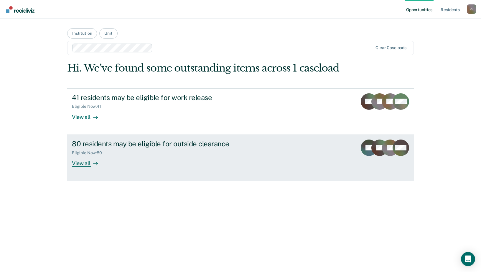
click at [91, 144] on div "80 residents may be eligible for outside clearance" at bounding box center [175, 144] width 207 height 9
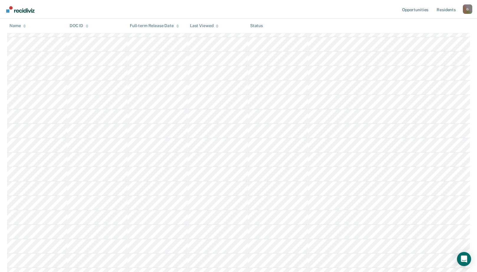
scroll to position [678, 0]
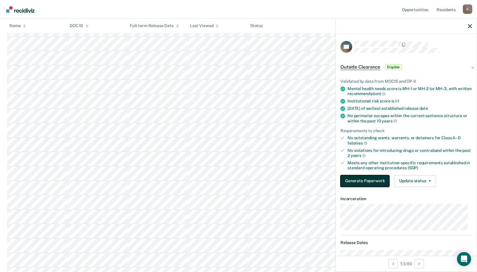
click at [357, 179] on button "Generate Paperwork" at bounding box center [364, 181] width 49 height 12
click at [369, 182] on button "Generate Paperwork" at bounding box center [364, 181] width 49 height 12
drag, startPoint x: 378, startPoint y: 181, endPoint x: 395, endPoint y: 118, distance: 64.9
click at [378, 179] on button "Generate Paperwork" at bounding box center [364, 181] width 49 height 12
click at [367, 183] on button "Generate Paperwork" at bounding box center [364, 181] width 49 height 12
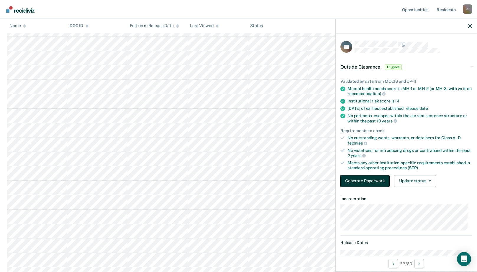
click at [368, 180] on button "Generate Paperwork" at bounding box center [364, 181] width 49 height 12
drag, startPoint x: 365, startPoint y: 181, endPoint x: 370, endPoint y: 168, distance: 13.9
click at [366, 180] on button "Generate Paperwork" at bounding box center [364, 181] width 49 height 12
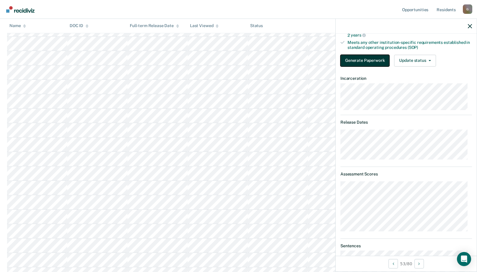
scroll to position [62, 0]
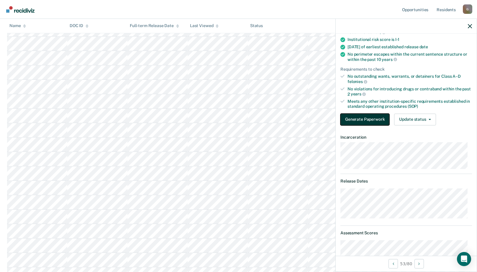
click at [371, 119] on button "Generate Paperwork" at bounding box center [364, 120] width 49 height 12
click at [368, 121] on button "Generate Paperwork" at bounding box center [364, 120] width 49 height 12
click at [366, 119] on button "Generate Paperwork" at bounding box center [364, 120] width 49 height 12
click at [375, 117] on button "Generate Paperwork" at bounding box center [364, 120] width 49 height 12
click at [371, 119] on button "Generate Paperwork" at bounding box center [364, 120] width 49 height 12
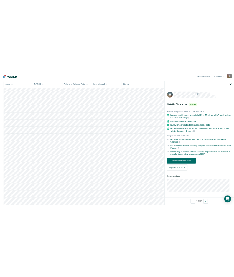
scroll to position [0, 0]
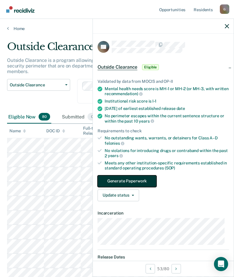
click at [139, 178] on button "Generate Paperwork" at bounding box center [127, 181] width 59 height 12
click at [140, 180] on button "Generate Paperwork" at bounding box center [127, 181] width 59 height 12
click at [139, 179] on button "Generate Paperwork" at bounding box center [127, 181] width 59 height 12
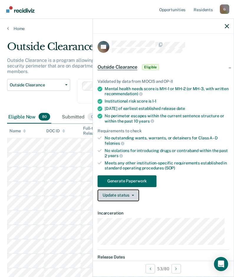
click at [126, 193] on button "Update status" at bounding box center [119, 196] width 42 height 12
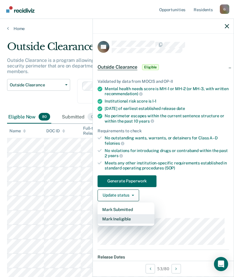
click at [123, 219] on button "Mark Ineligible" at bounding box center [126, 218] width 57 height 9
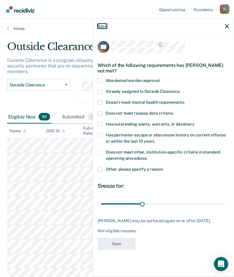
click at [103, 27] on button "Back" at bounding box center [102, 26] width 9 height 5
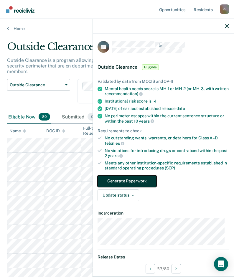
click at [124, 179] on button "Generate Paperwork" at bounding box center [127, 181] width 59 height 12
click at [126, 180] on button "Generate Paperwork" at bounding box center [127, 181] width 59 height 12
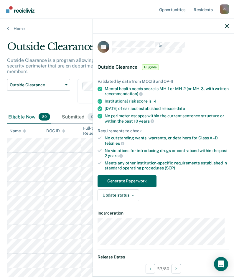
click at [121, 67] on span "Outside Clearance" at bounding box center [118, 67] width 40 height 6
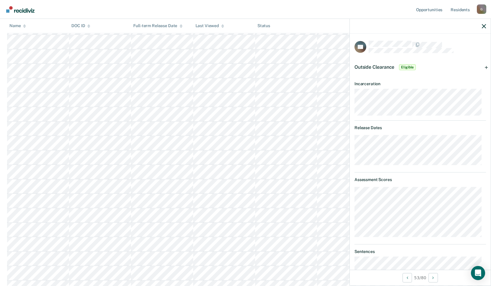
scroll to position [619, 0]
click at [480, 271] on icon "Open Intercom Messenger" at bounding box center [477, 273] width 7 height 8
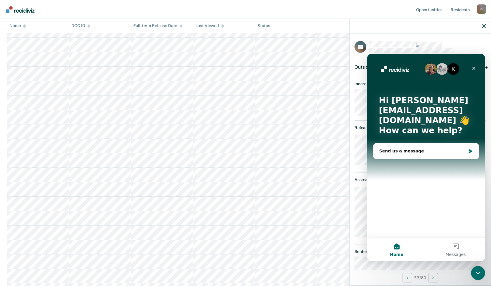
scroll to position [0, 0]
click at [474, 68] on icon "Close" at bounding box center [474, 68] width 5 height 5
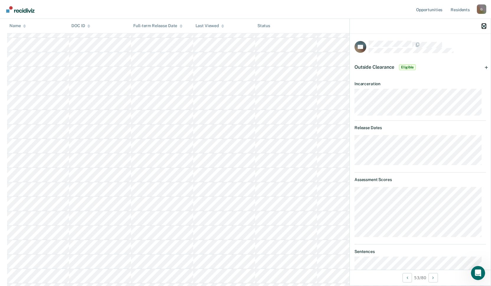
click at [481, 27] on icon "button" at bounding box center [484, 26] width 4 height 4
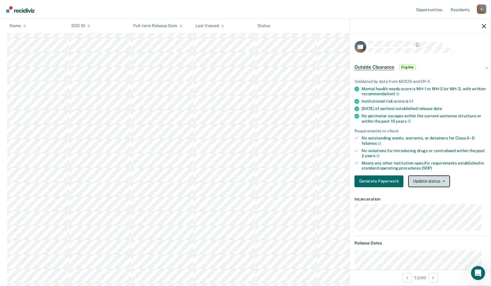
click at [443, 179] on button "Update status" at bounding box center [429, 181] width 42 height 12
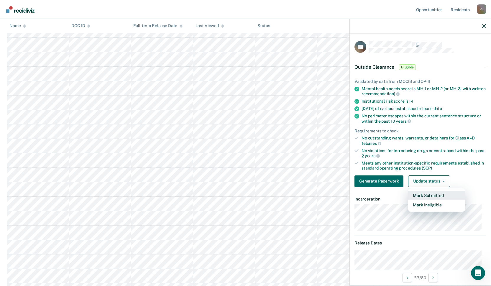
click at [444, 195] on button "Mark Submitted" at bounding box center [436, 195] width 57 height 9
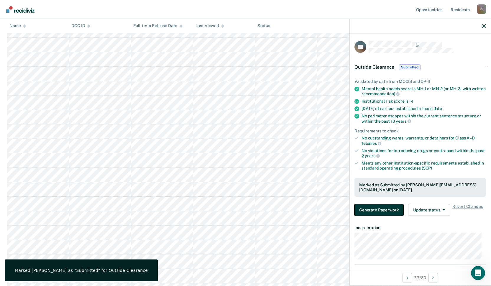
click at [380, 211] on button "Generate Paperwork" at bounding box center [378, 210] width 49 height 12
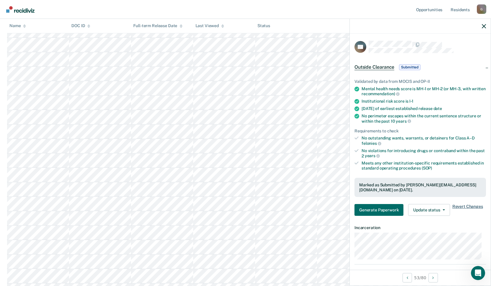
click at [464, 206] on span "Revert Changes" at bounding box center [467, 210] width 31 height 12
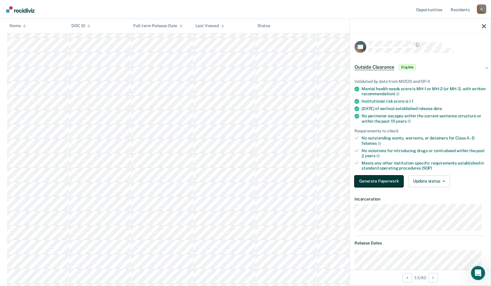
click at [386, 180] on button "Generate Paperwork" at bounding box center [378, 181] width 49 height 12
click at [424, 180] on button "Update status" at bounding box center [429, 181] width 42 height 12
drag, startPoint x: 392, startPoint y: 180, endPoint x: 418, endPoint y: 183, distance: 26.1
drag, startPoint x: 418, startPoint y: 183, endPoint x: 375, endPoint y: 182, distance: 42.8
click at [375, 182] on button "Generate Paperwork" at bounding box center [378, 181] width 49 height 12
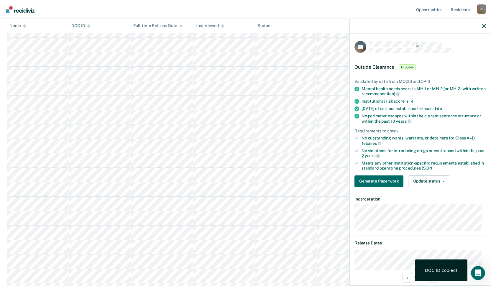
click at [363, 272] on div "53 / 80" at bounding box center [420, 278] width 141 height 16
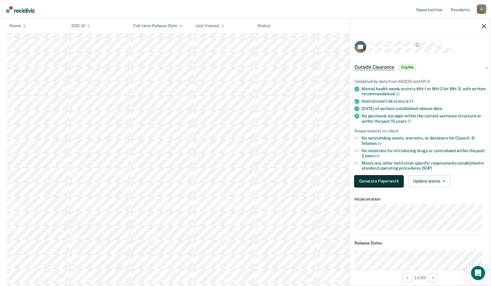
click at [368, 180] on button "Generate Paperwork" at bounding box center [378, 181] width 49 height 12
click at [462, 8] on link "Resident s" at bounding box center [460, 9] width 22 height 19
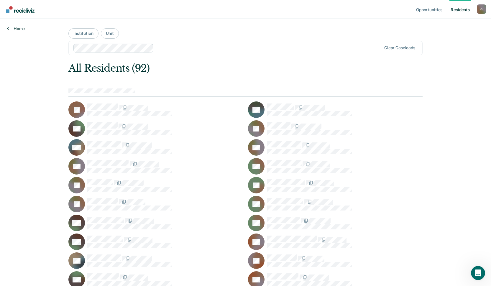
click at [13, 27] on link "Home" at bounding box center [16, 28] width 18 height 5
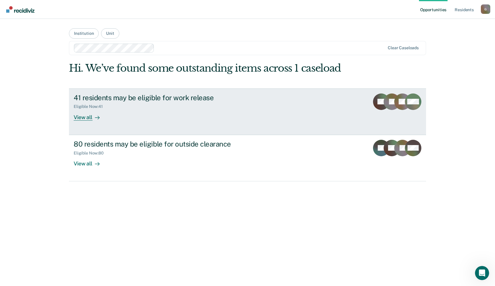
click at [89, 116] on div "View all" at bounding box center [90, 115] width 33 height 12
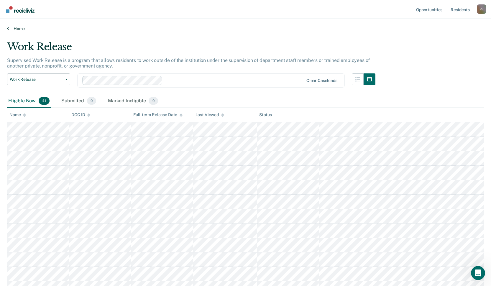
click at [15, 27] on link "Home" at bounding box center [245, 28] width 477 height 5
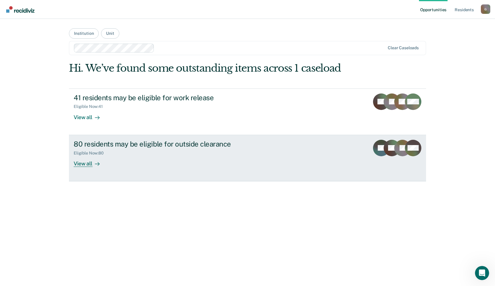
click at [84, 165] on div "View all" at bounding box center [90, 161] width 33 height 12
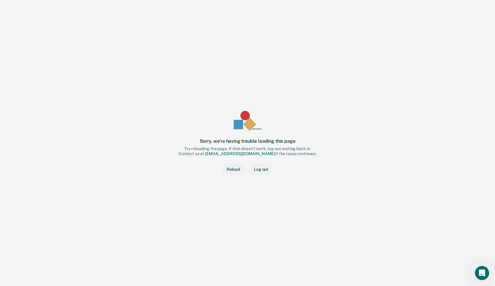
click at [233, 169] on button "Reload" at bounding box center [233, 169] width 23 height 12
